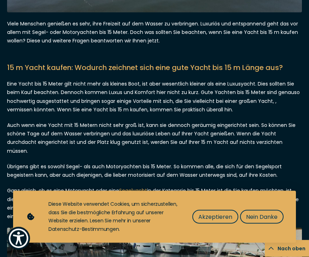
scroll to position [322, 0]
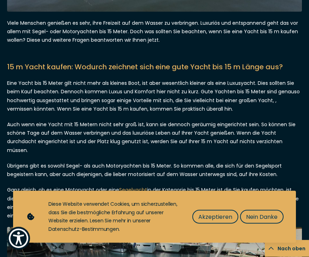
click at [211, 221] on span "Akzeptieren" at bounding box center [215, 216] width 34 height 9
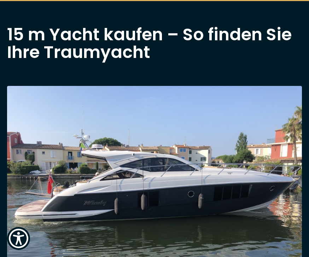
scroll to position [0, 0]
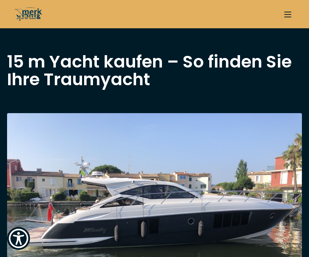
click at [289, 16] on button "button" at bounding box center [287, 14] width 14 height 14
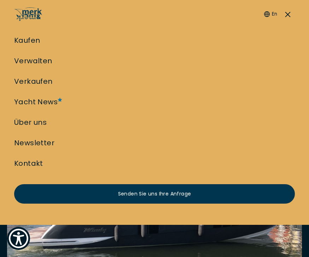
click at [28, 45] on link "Kaufen" at bounding box center [27, 40] width 26 height 10
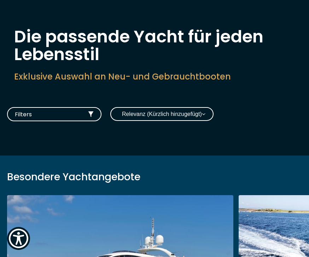
scroll to position [28, 0]
click at [87, 117] on button "Filters" at bounding box center [54, 114] width 94 height 14
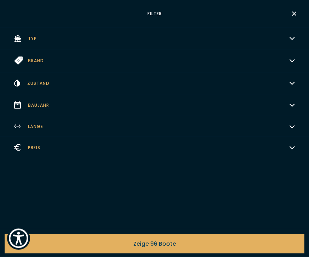
scroll to position [29, 0]
click at [36, 129] on span "Länge" at bounding box center [35, 126] width 15 height 6
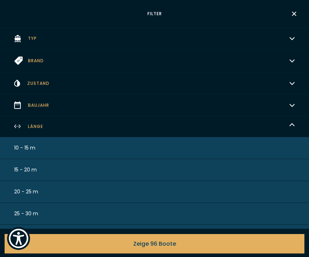
click at [23, 152] on span "10 - 15 m" at bounding box center [24, 147] width 21 height 7
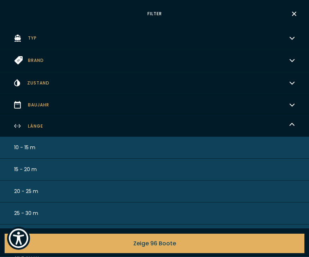
scroll to position [136, 0]
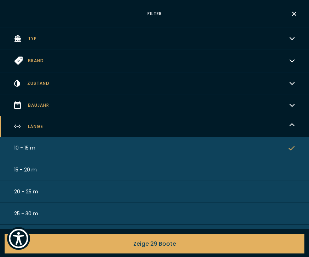
click at [29, 152] on span "10 - 15 m" at bounding box center [24, 147] width 21 height 7
click at [71, 241] on button "Zeige 96 Boote" at bounding box center [155, 243] width 300 height 19
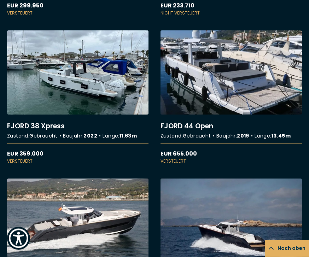
scroll to position [2392, 0]
